Goal: Communication & Community: Answer question/provide support

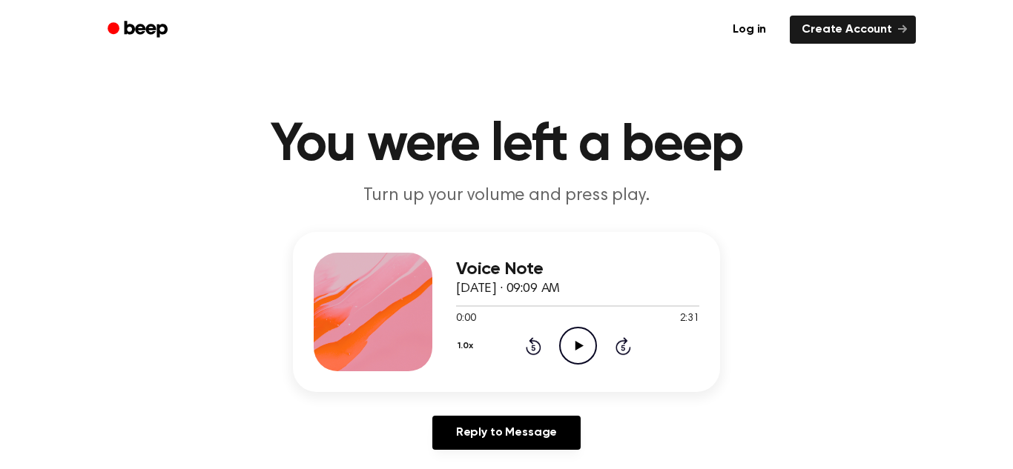
click at [581, 345] on icon at bounding box center [578, 346] width 8 height 10
click at [574, 345] on icon at bounding box center [577, 346] width 7 height 10
click at [580, 355] on icon "Play Audio" at bounding box center [578, 346] width 38 height 38
click at [465, 344] on button "1.0x" at bounding box center [467, 346] width 22 height 25
click at [548, 387] on div "Voice Note October 10, 2025 · 09:09 AM 0:33 2:31 Your browser does not support …" at bounding box center [506, 312] width 427 height 160
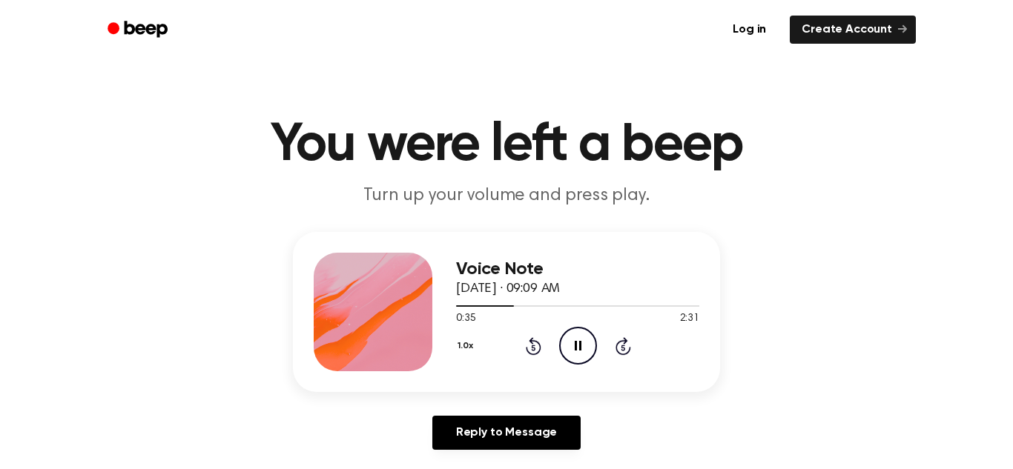
click at [577, 352] on icon "Pause Audio" at bounding box center [578, 346] width 38 height 38
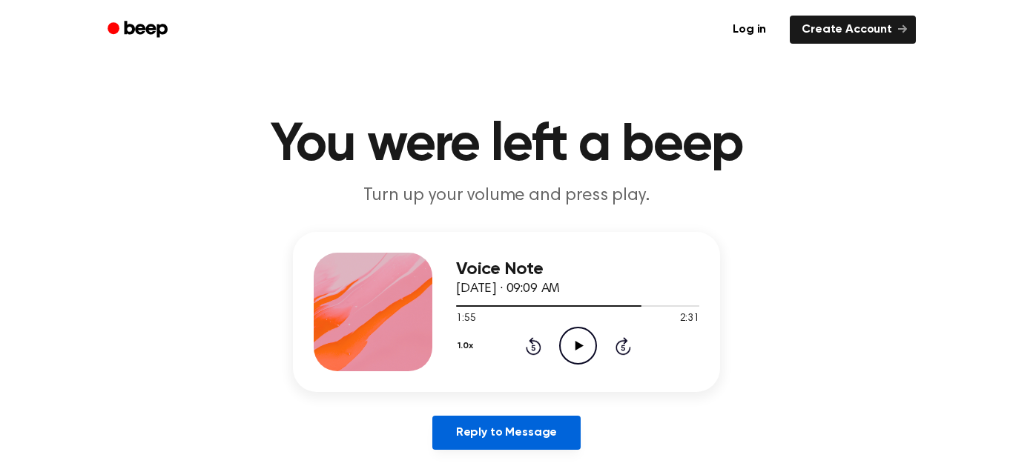
click at [549, 425] on link "Reply to Message" at bounding box center [506, 433] width 148 height 34
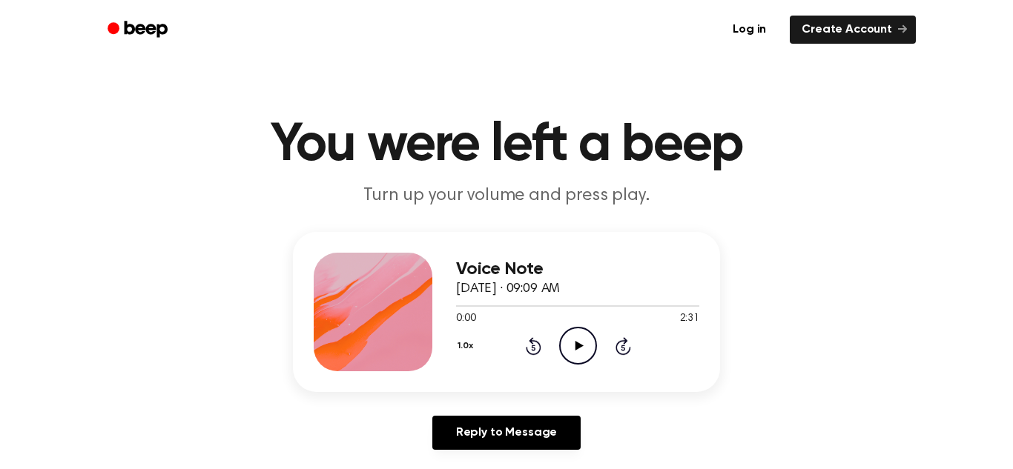
click at [569, 348] on icon "Play Audio" at bounding box center [578, 346] width 38 height 38
click at [628, 348] on icon "Skip 5 seconds" at bounding box center [622, 346] width 16 height 19
click at [623, 348] on icon "Skip 5 seconds" at bounding box center [622, 346] width 16 height 19
click at [623, 348] on icon at bounding box center [622, 348] width 4 height 6
click at [618, 354] on icon at bounding box center [623, 346] width 16 height 18
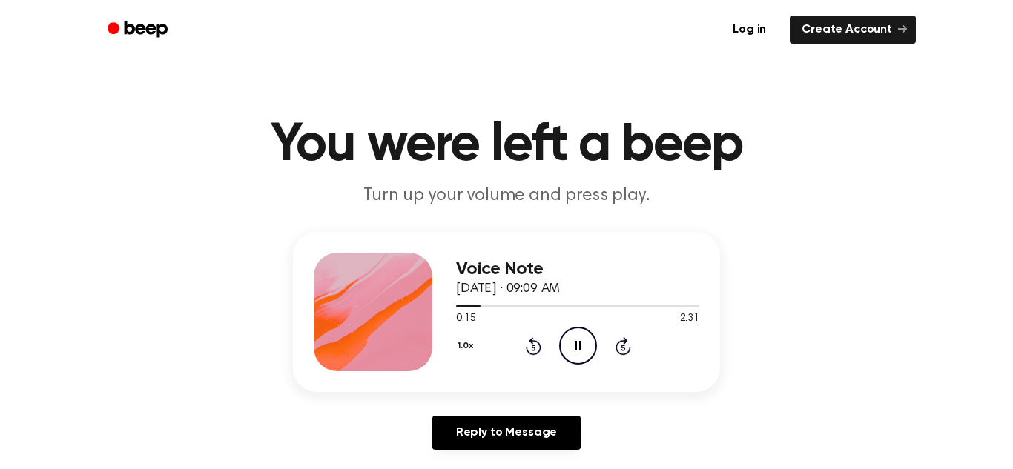
click at [620, 356] on div "1.0x Rewind 5 seconds Pause Audio Skip 5 seconds" at bounding box center [577, 346] width 243 height 38
click at [619, 356] on div "1.0x Rewind 5 seconds Pause Audio Skip 5 seconds" at bounding box center [577, 346] width 243 height 38
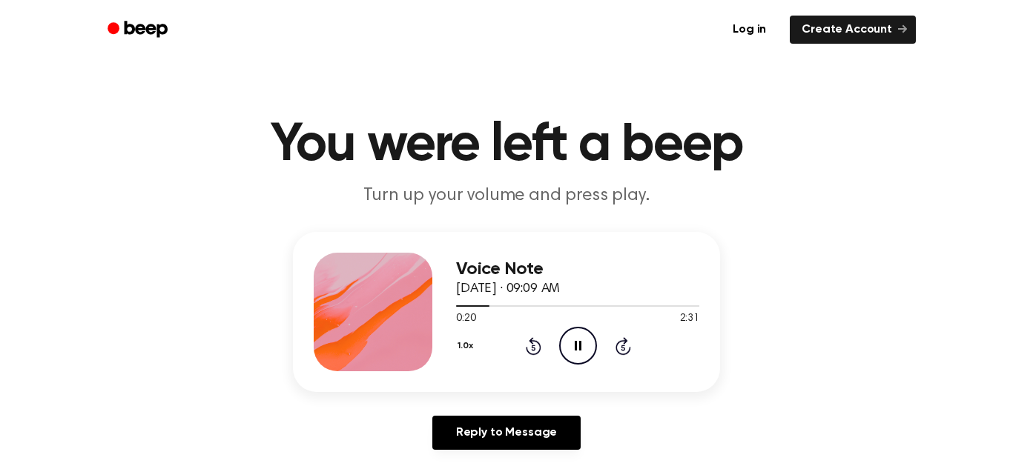
click at [619, 355] on icon "Skip 5 seconds" at bounding box center [622, 346] width 16 height 19
click at [623, 356] on div "1.0x Rewind 5 seconds Pause Audio Skip 5 seconds" at bounding box center [577, 346] width 243 height 38
click at [625, 355] on icon at bounding box center [623, 346] width 16 height 18
click at [619, 355] on icon "Skip 5 seconds" at bounding box center [622, 346] width 16 height 19
click at [616, 352] on icon at bounding box center [623, 346] width 16 height 18
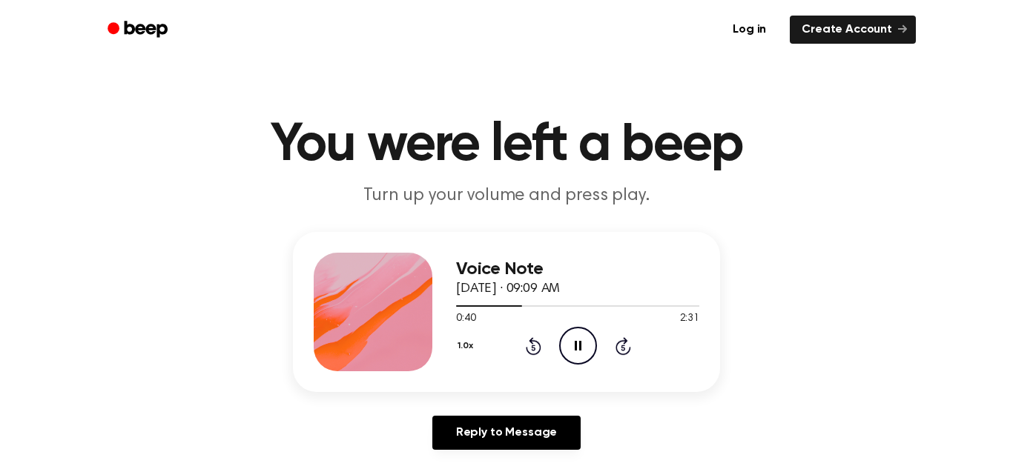
click at [615, 354] on icon "Skip 5 seconds" at bounding box center [622, 346] width 16 height 19
click at [614, 354] on icon "Skip 5 seconds" at bounding box center [622, 346] width 16 height 19
click at [616, 355] on icon "Skip 5 seconds" at bounding box center [622, 346] width 16 height 19
click at [615, 356] on div "1.0x Rewind 5 seconds Pause Audio Skip 5 seconds" at bounding box center [577, 346] width 243 height 38
click at [615, 353] on icon "Skip 5 seconds" at bounding box center [622, 346] width 16 height 19
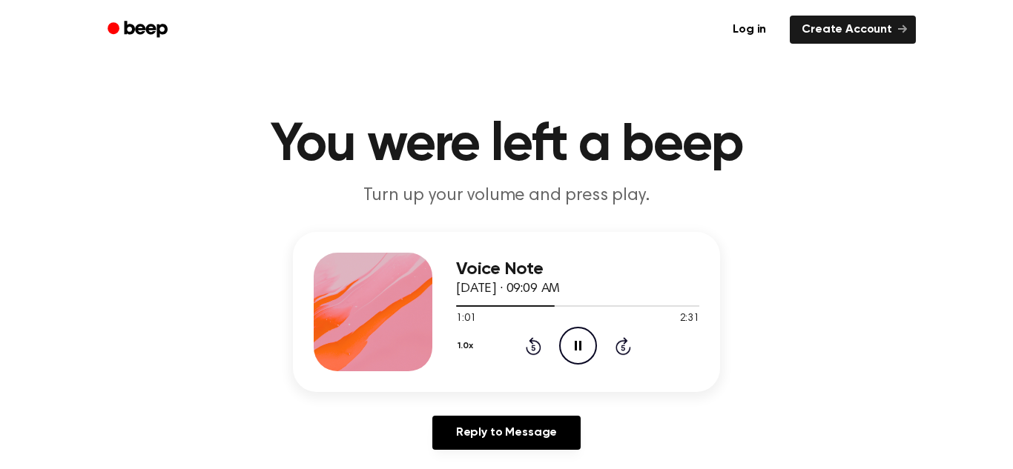
click at [614, 353] on icon "Skip 5 seconds" at bounding box center [622, 346] width 16 height 19
click at [614, 354] on icon "Skip 5 seconds" at bounding box center [622, 346] width 16 height 19
click at [617, 353] on icon at bounding box center [623, 346] width 16 height 18
click at [618, 353] on icon at bounding box center [623, 346] width 16 height 18
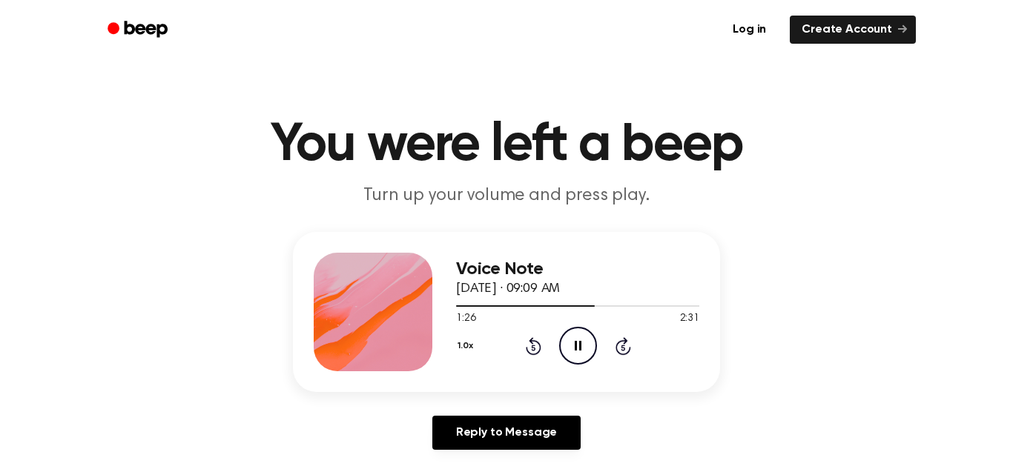
click at [617, 355] on icon "Skip 5 seconds" at bounding box center [622, 346] width 16 height 19
click at [623, 348] on icon at bounding box center [622, 348] width 4 height 6
click at [626, 354] on icon at bounding box center [623, 346] width 16 height 18
click at [533, 348] on icon at bounding box center [533, 348] width 4 height 6
